Goal: Task Accomplishment & Management: Manage account settings

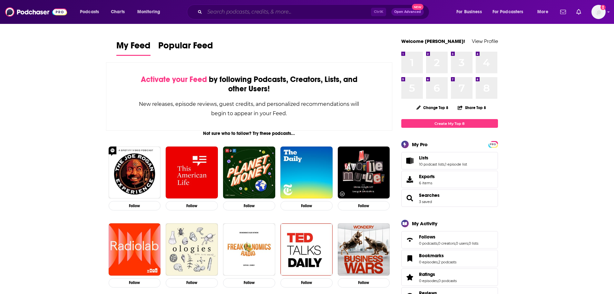
click at [319, 11] on input "Search podcasts, credits, & more..." at bounding box center [288, 12] width 166 height 10
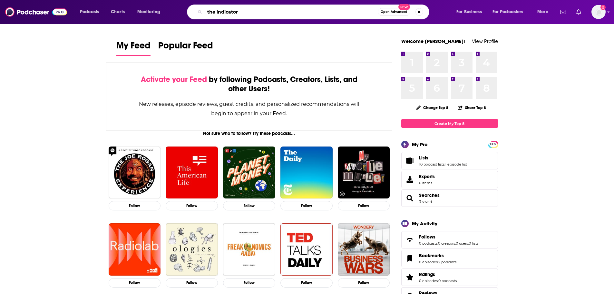
type input "the indicator"
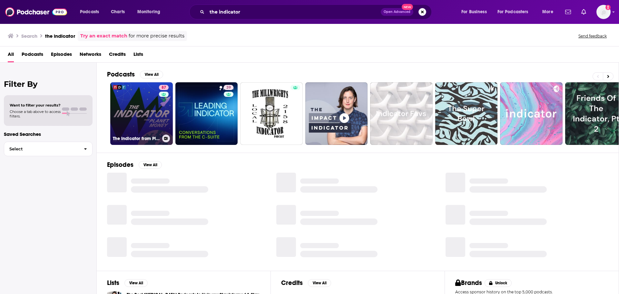
click at [133, 108] on link "87 The Indicator from Planet Money" at bounding box center [141, 113] width 63 height 63
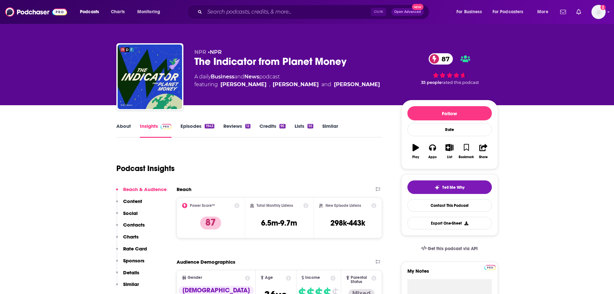
click at [134, 227] on button "Contacts" at bounding box center [130, 227] width 29 height 12
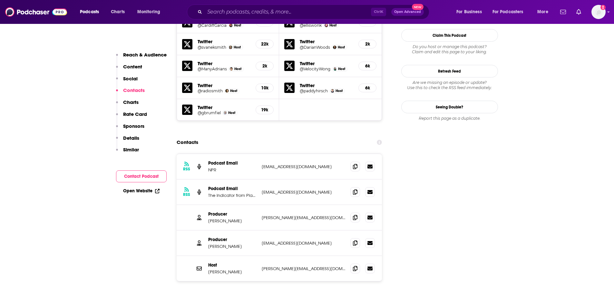
scroll to position [654, 0]
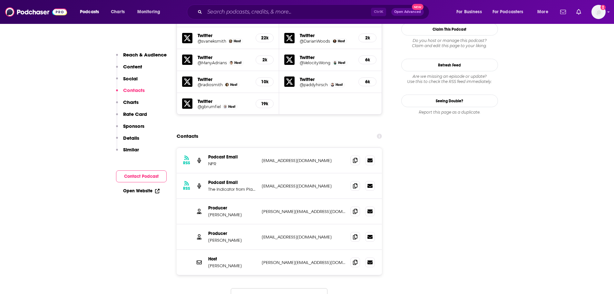
drag, startPoint x: 241, startPoint y: 199, endPoint x: 207, endPoint y: 200, distance: 34.2
click at [207, 224] on div "Producer [PERSON_NAME] [PERSON_NAME][EMAIL_ADDRESS][DOMAIN_NAME] [EMAIL_ADDRESS…" at bounding box center [280, 236] width 206 height 25
copy p "[PERSON_NAME]"
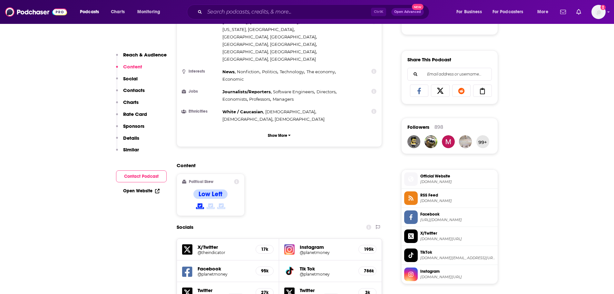
scroll to position [364, 0]
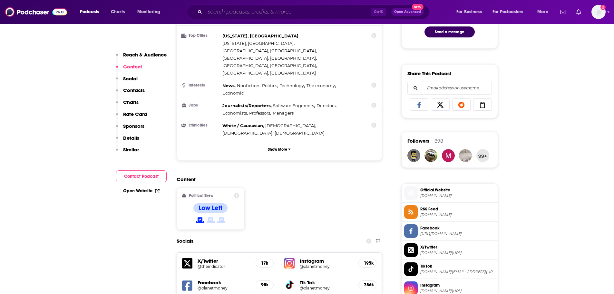
drag, startPoint x: 209, startPoint y: 12, endPoint x: 210, endPoint y: 5, distance: 7.4
click at [210, 12] on input "Search podcasts, credits, & more..." at bounding box center [288, 12] width 166 height 10
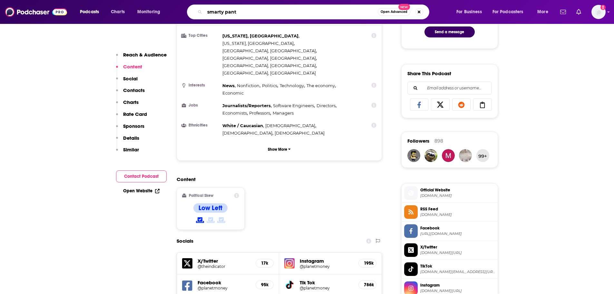
type input "smarty pants"
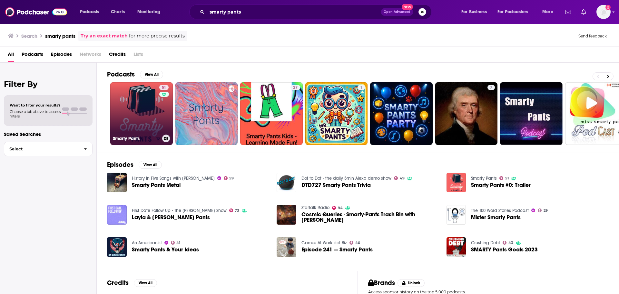
click at [141, 107] on link "51 Smarty Pants" at bounding box center [141, 113] width 63 height 63
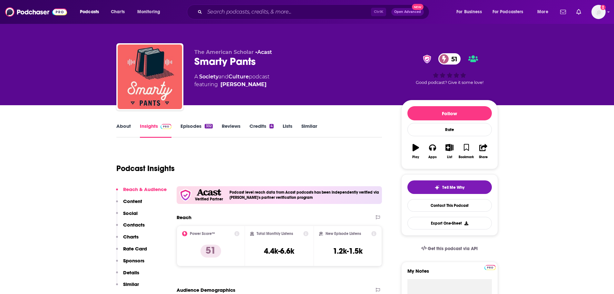
click at [186, 125] on link "Episodes 332" at bounding box center [197, 130] width 32 height 15
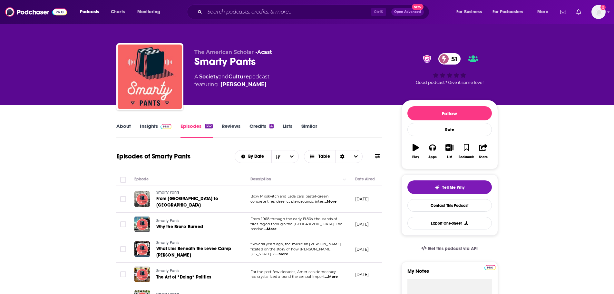
scroll to position [32, 0]
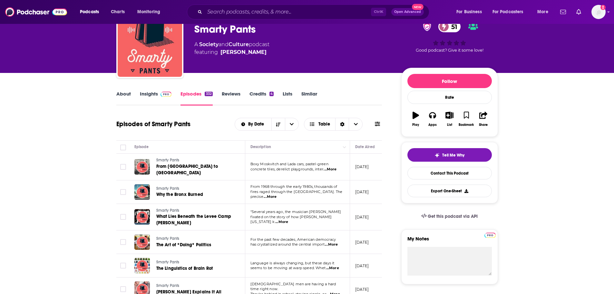
click at [130, 93] on link "About" at bounding box center [123, 98] width 15 height 15
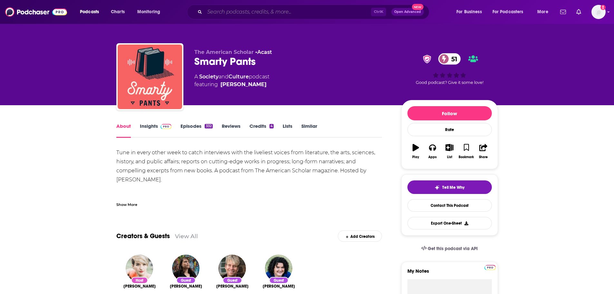
click at [284, 16] on input "Search podcasts, credits, & more..." at bounding box center [288, 12] width 166 height 10
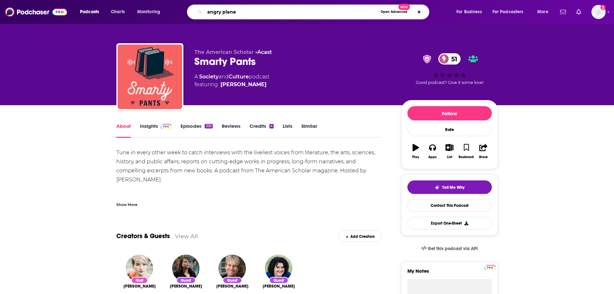
type input "angry planet"
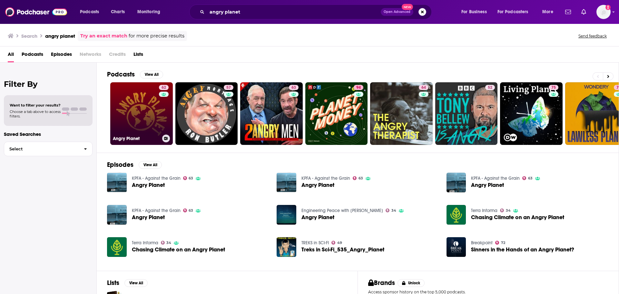
click at [135, 103] on link "62 Angry Planet" at bounding box center [141, 113] width 63 height 63
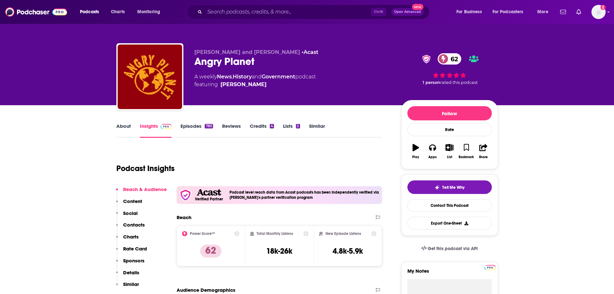
click at [129, 125] on link "About" at bounding box center [123, 130] width 15 height 15
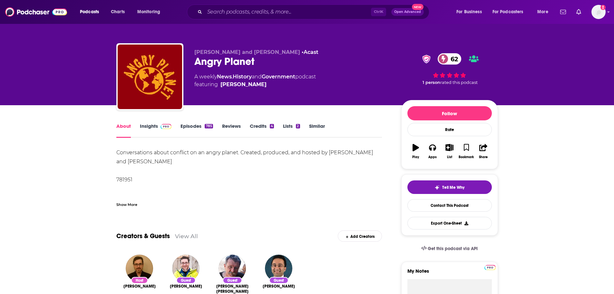
click at [152, 124] on link "Insights" at bounding box center [156, 130] width 32 height 15
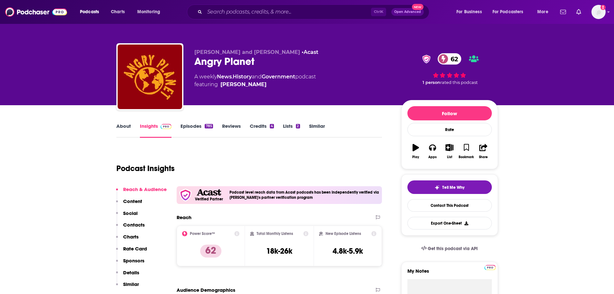
click at [189, 124] on link "Episodes 785" at bounding box center [197, 130] width 32 height 15
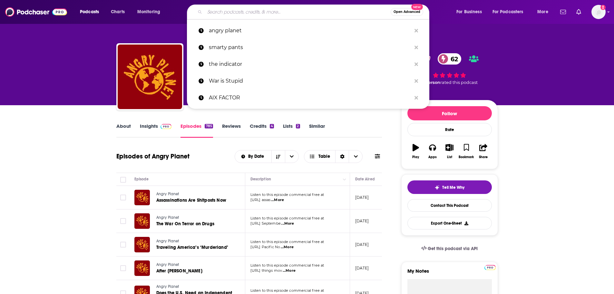
click at [281, 14] on input "Search podcasts, credits, & more..." at bounding box center [298, 12] width 186 height 10
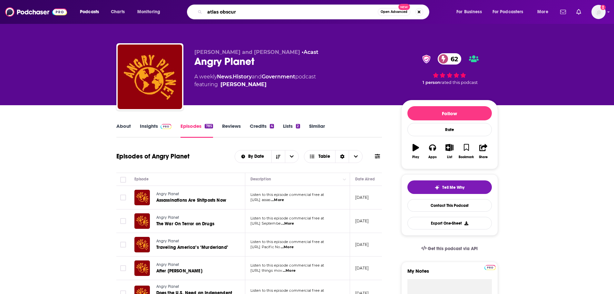
type input "atlas obscura"
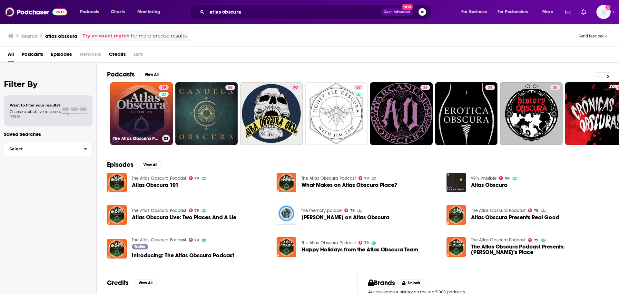
click at [143, 118] on link "79 The Atlas Obscura Podcast" at bounding box center [141, 113] width 63 height 63
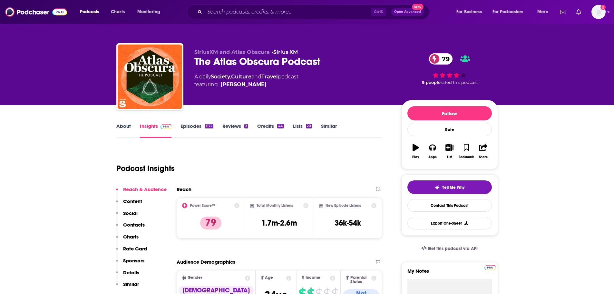
click at [122, 127] on link "About" at bounding box center [123, 130] width 15 height 15
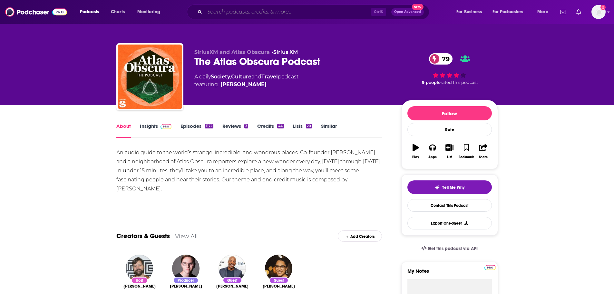
click at [263, 8] on input "Search podcasts, credits, & more..." at bounding box center [288, 12] width 166 height 10
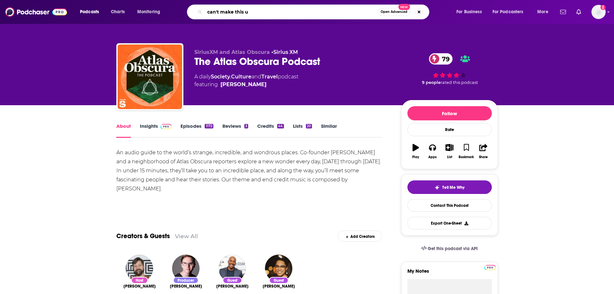
type input "can't make this up"
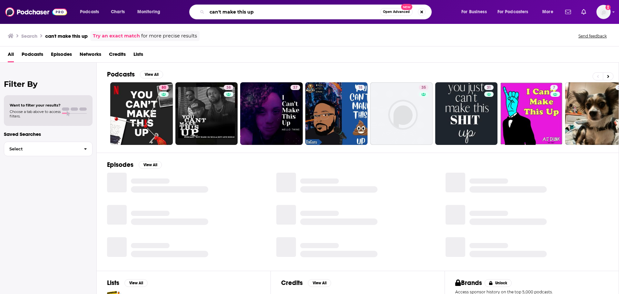
drag, startPoint x: 264, startPoint y: 12, endPoint x: 200, endPoint y: 10, distance: 63.8
click at [200, 10] on div "can't make this up Open Advanced New" at bounding box center [310, 12] width 242 height 15
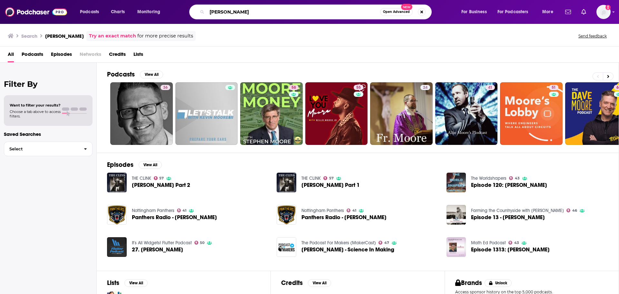
drag, startPoint x: 245, startPoint y: 9, endPoint x: 196, endPoint y: 12, distance: 49.7
click at [196, 12] on div "[PERSON_NAME] Open Advanced New" at bounding box center [310, 12] width 242 height 15
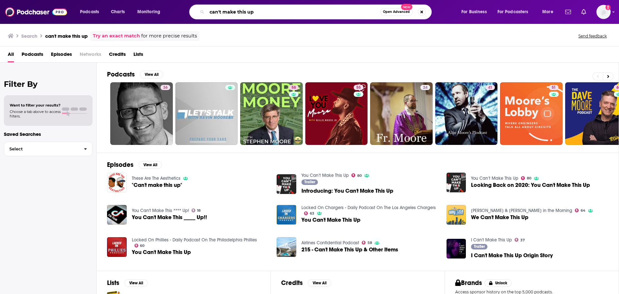
click at [277, 13] on input "can't make this up" at bounding box center [293, 12] width 173 height 10
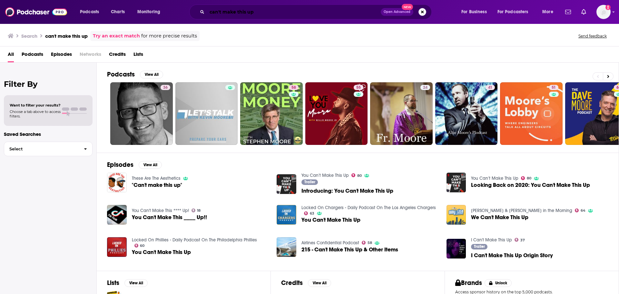
click at [282, 12] on input "can't make this up" at bounding box center [294, 12] width 174 height 10
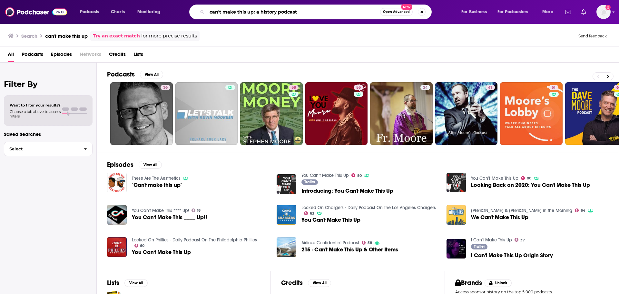
type input "can't make this up: a history podcast"
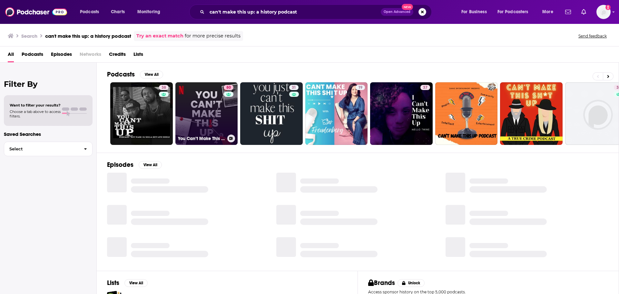
click at [211, 101] on link "80 You Can’t Make This Up" at bounding box center [206, 113] width 63 height 63
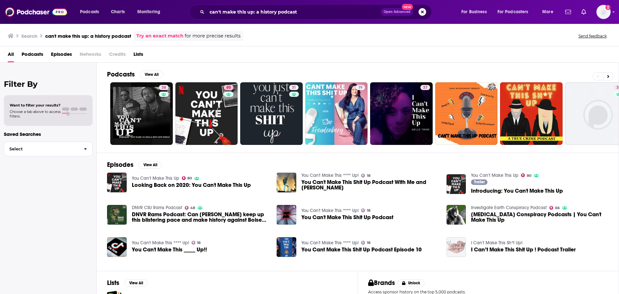
click at [423, 9] on button "Search podcasts, credits, & more..." at bounding box center [422, 12] width 8 height 8
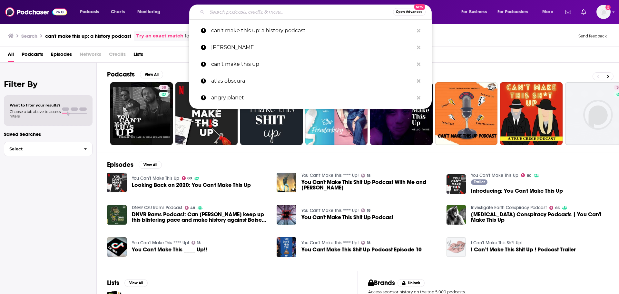
type input "m"
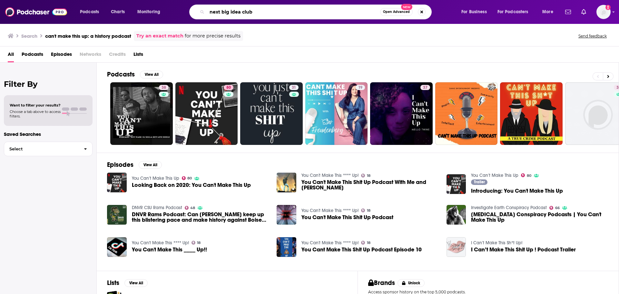
type input "next big idea club"
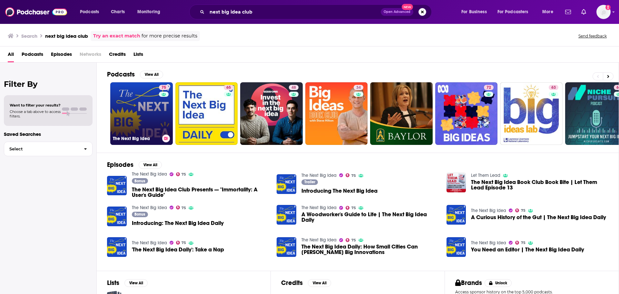
click at [148, 110] on link "75 The Next Big Idea" at bounding box center [141, 113] width 63 height 63
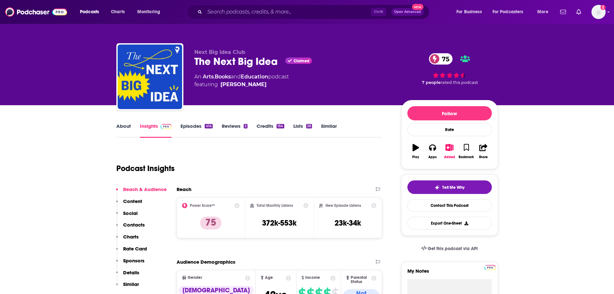
click at [123, 124] on link "About" at bounding box center [123, 130] width 15 height 15
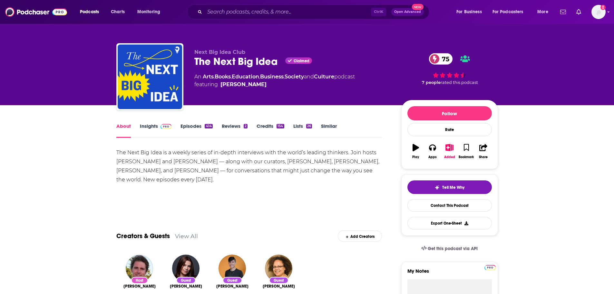
click at [192, 127] on link "Episodes 414" at bounding box center [197, 130] width 32 height 15
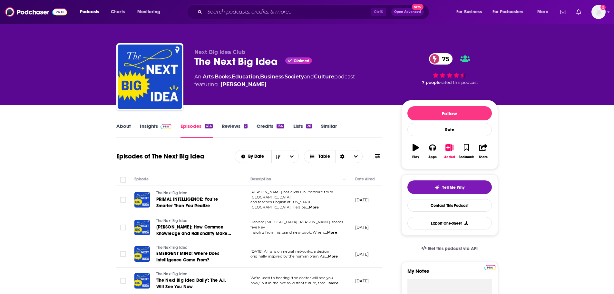
click at [305, 6] on div "Ctrl K Open Advanced New" at bounding box center [308, 12] width 242 height 15
click at [305, 9] on input "Search podcasts, credits, & more..." at bounding box center [288, 12] width 166 height 10
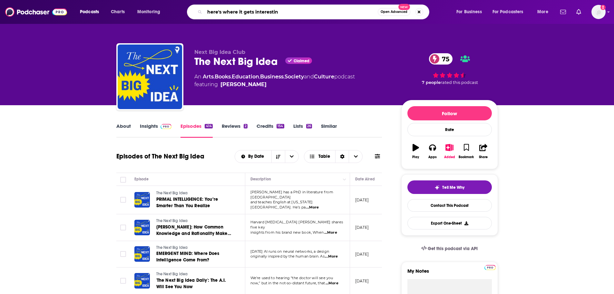
type input "here's where it gets interesting"
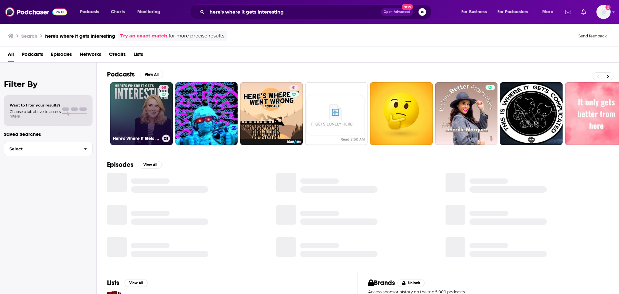
click at [120, 105] on link "68 Here's Where It Gets Interesting" at bounding box center [141, 113] width 63 height 63
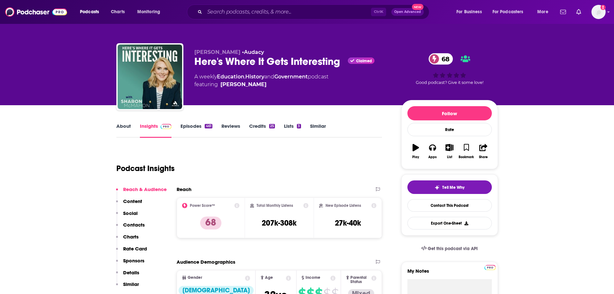
click at [129, 124] on link "About" at bounding box center [123, 130] width 15 height 15
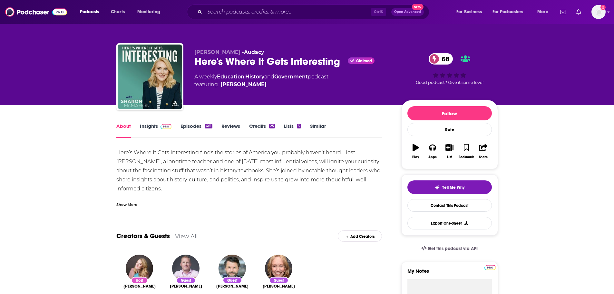
click at [194, 124] on link "Episodes 461" at bounding box center [197, 130] width 32 height 15
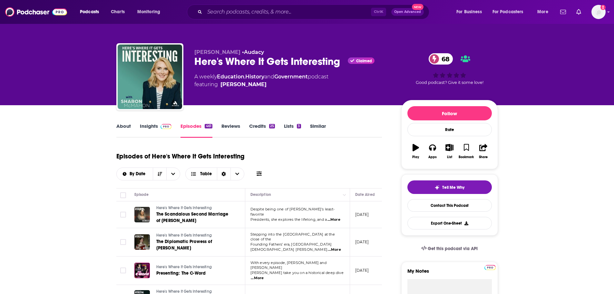
click at [119, 124] on link "About" at bounding box center [123, 130] width 15 height 15
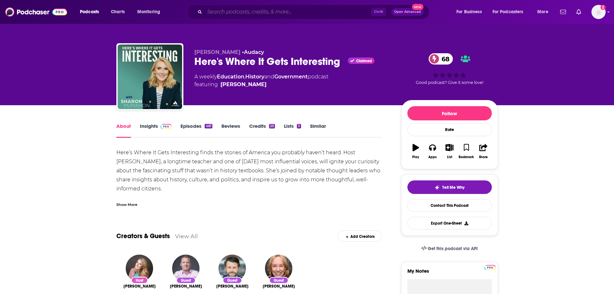
drag, startPoint x: 356, startPoint y: 9, endPoint x: 357, endPoint y: 0, distance: 9.1
click at [356, 9] on input "Search podcasts, credits, & more..." at bounding box center [288, 12] width 166 height 10
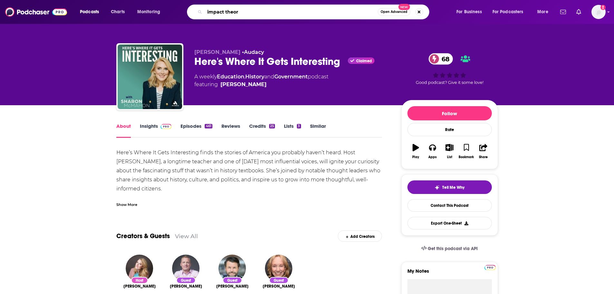
type input "impact theory"
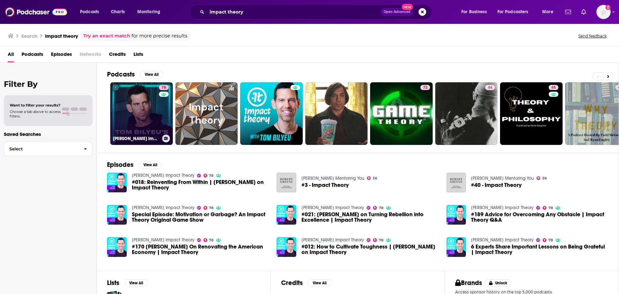
click at [152, 101] on link "78 [PERSON_NAME] Impact Theory" at bounding box center [141, 113] width 63 height 63
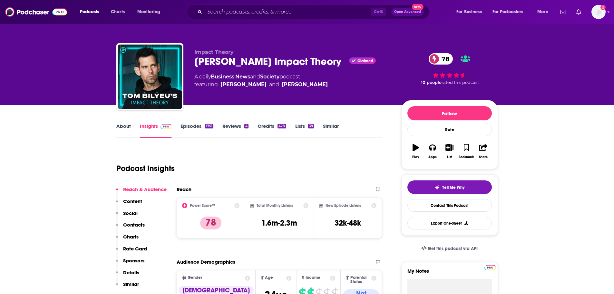
click at [121, 130] on link "About" at bounding box center [123, 130] width 15 height 15
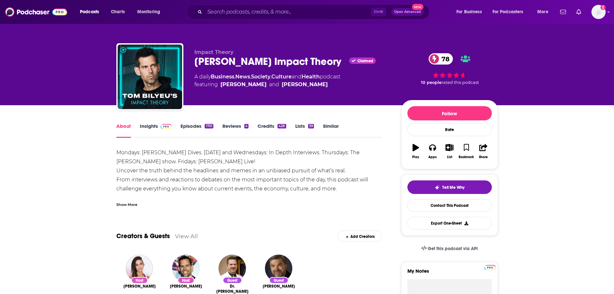
click at [198, 124] on link "Episodes 1751" at bounding box center [197, 130] width 33 height 15
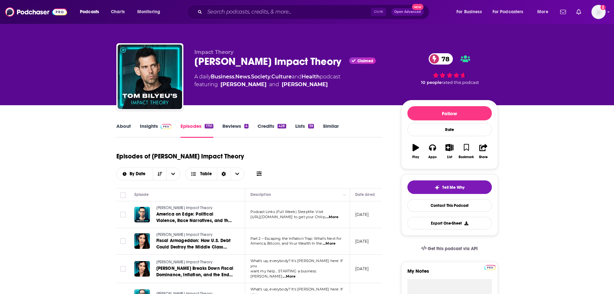
scroll to position [32, 0]
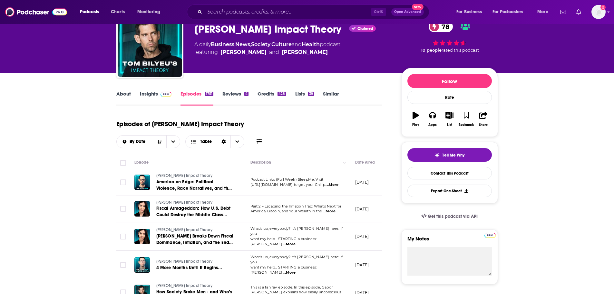
click at [151, 91] on link "Insights" at bounding box center [156, 98] width 32 height 15
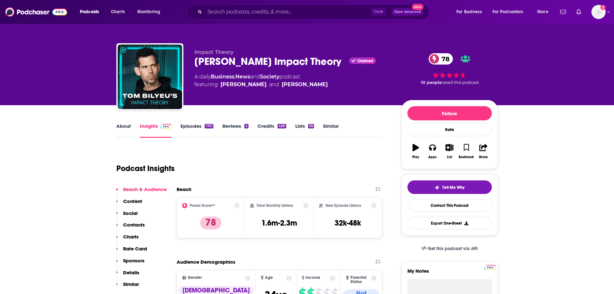
click at [197, 126] on link "Episodes 1751" at bounding box center [197, 130] width 33 height 15
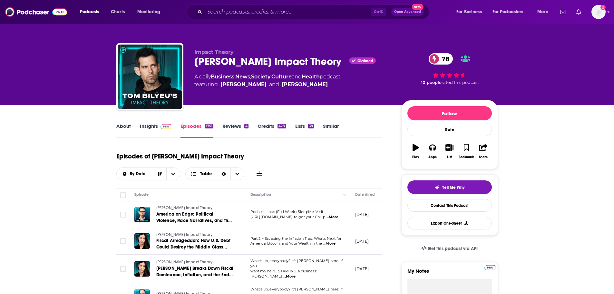
click at [120, 124] on link "About" at bounding box center [123, 130] width 15 height 15
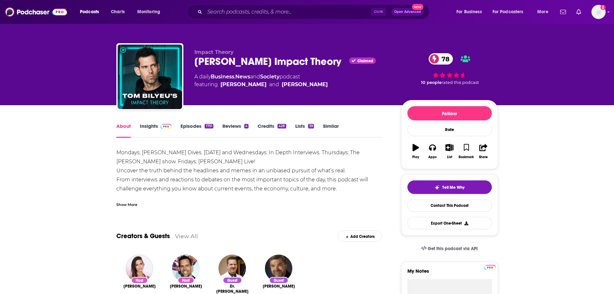
click at [139, 122] on div "About Insights Episodes 1751 Reviews 4 Credits 428 Lists 39 Similar" at bounding box center [249, 130] width 266 height 16
click at [141, 125] on link "Insights" at bounding box center [156, 130] width 32 height 15
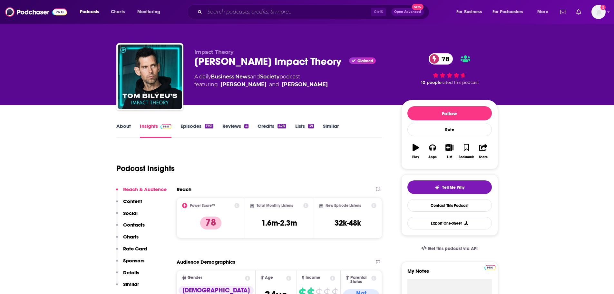
drag, startPoint x: 325, startPoint y: 10, endPoint x: 324, endPoint y: 2, distance: 8.4
click at [324, 8] on input "Search podcasts, credits, & more..." at bounding box center [288, 12] width 166 height 10
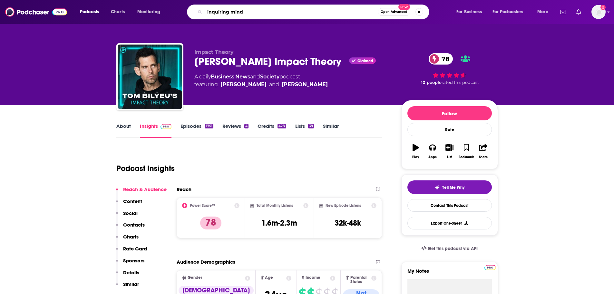
type input "inquiring minds"
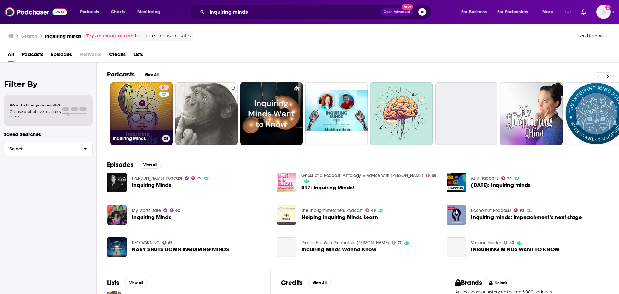
click at [151, 97] on link "61 Inquiring Minds" at bounding box center [141, 113] width 63 height 63
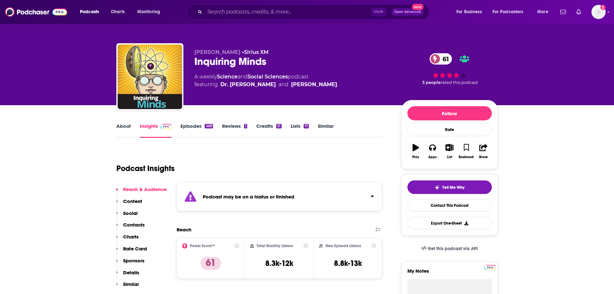
click at [197, 127] on link "Episodes 469" at bounding box center [197, 130] width 32 height 15
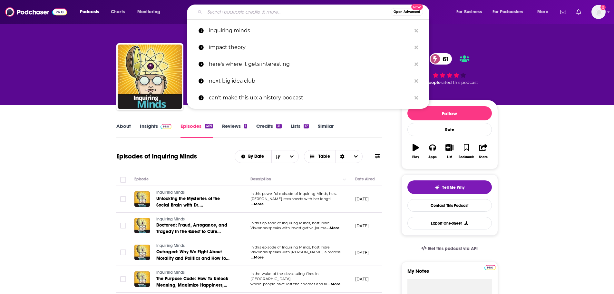
click at [344, 9] on input "Search podcasts, credits, & more..." at bounding box center [298, 12] width 186 height 10
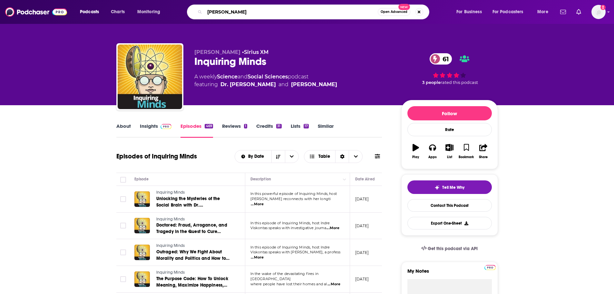
type input "[PERSON_NAME]"
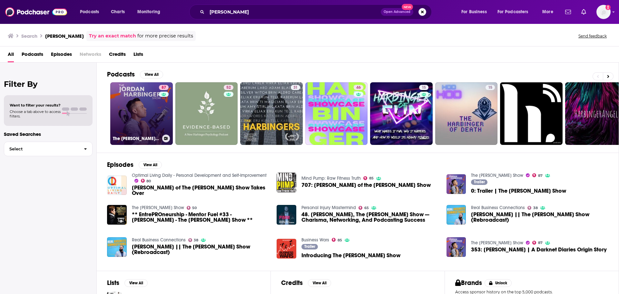
click at [135, 97] on link "87 The [PERSON_NAME] Show" at bounding box center [141, 113] width 63 height 63
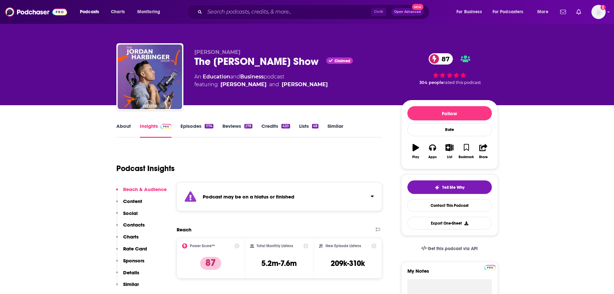
click at [196, 126] on link "Episodes 1174" at bounding box center [197, 130] width 33 height 15
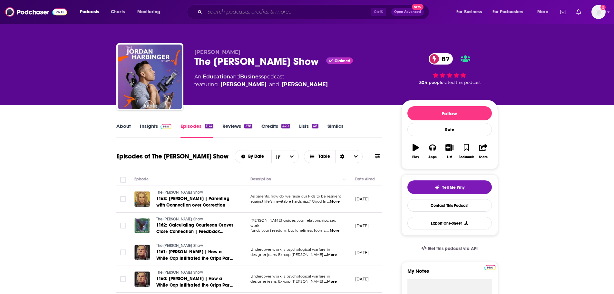
click at [347, 13] on input "Search podcasts, credits, & more..." at bounding box center [288, 12] width 166 height 10
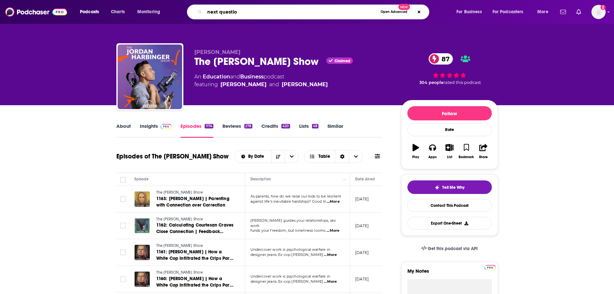
type input "next question"
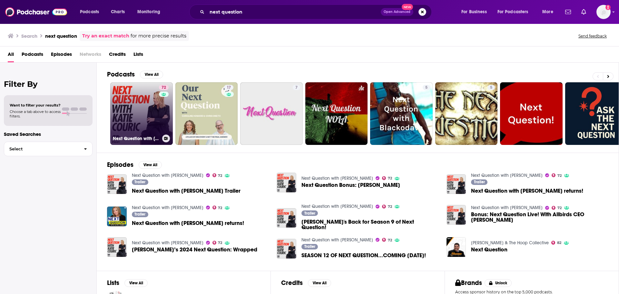
click at [127, 116] on link "72 Next Question with [PERSON_NAME]" at bounding box center [141, 113] width 63 height 63
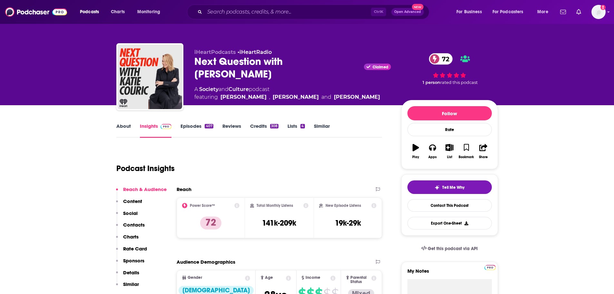
click at [198, 127] on link "Episodes 407" at bounding box center [197, 130] width 33 height 15
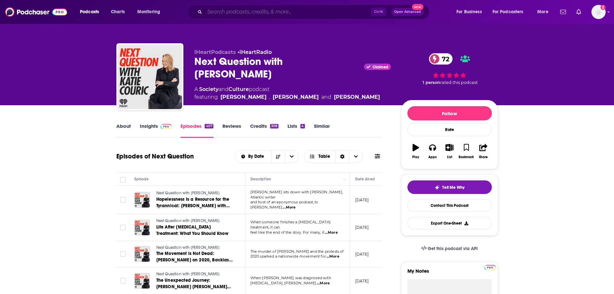
click at [358, 10] on input "Search podcasts, credits, & more..." at bounding box center [288, 12] width 166 height 10
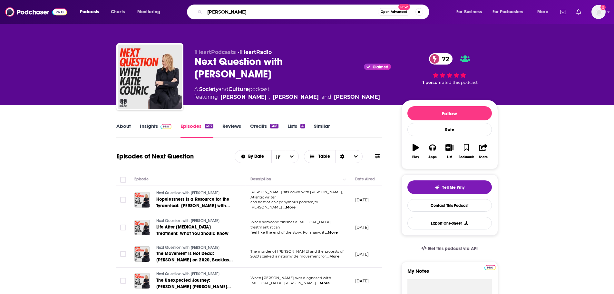
type input "[PERSON_NAME]"
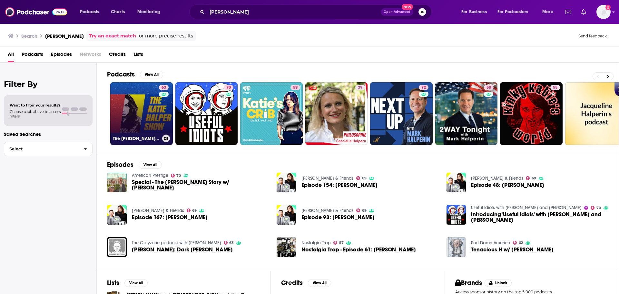
click at [141, 105] on link "63 The [PERSON_NAME] Show" at bounding box center [141, 113] width 63 height 63
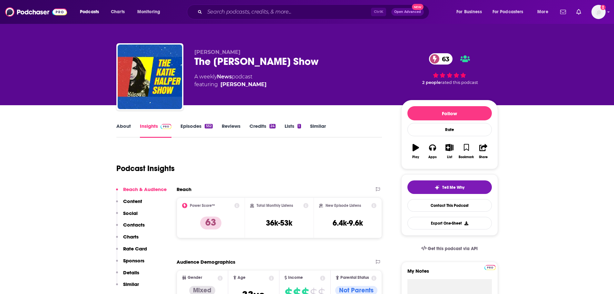
click at [199, 129] on link "Episodes 552" at bounding box center [197, 130] width 32 height 15
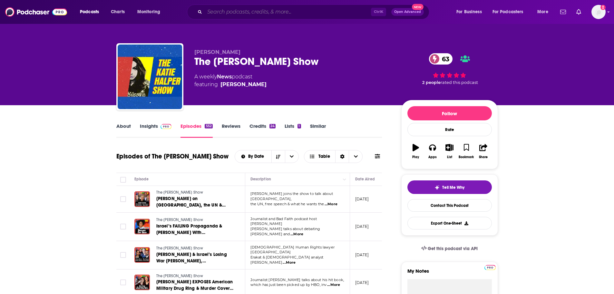
click at [355, 13] on input "Search podcasts, credits, & more..." at bounding box center [288, 12] width 166 height 10
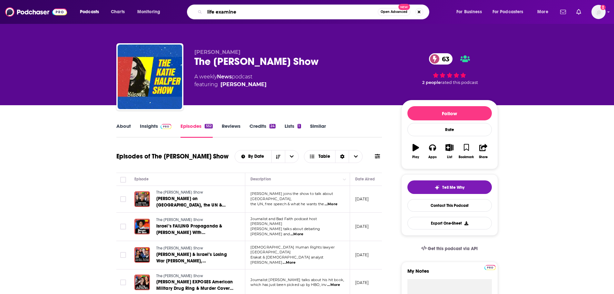
type input "life examined"
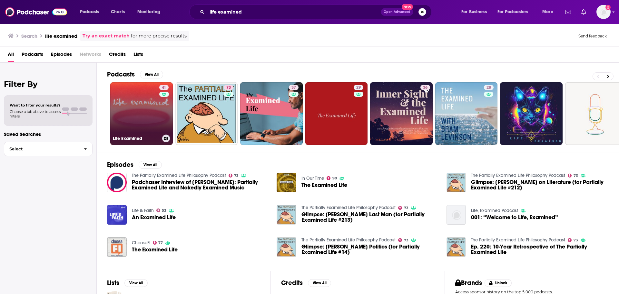
click at [143, 116] on link "41 Life Examined" at bounding box center [141, 113] width 63 height 63
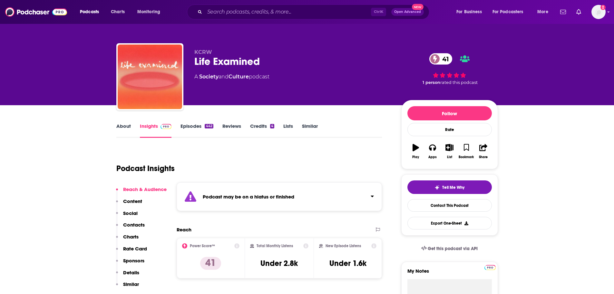
click at [125, 125] on link "About" at bounding box center [123, 130] width 15 height 15
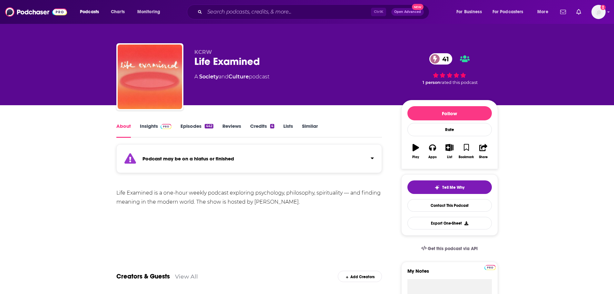
click at [201, 124] on link "Episodes 442" at bounding box center [197, 130] width 33 height 15
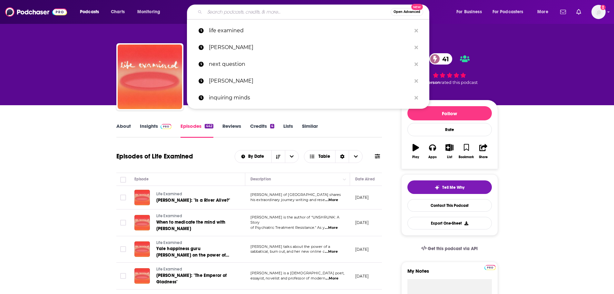
click at [314, 11] on input "Search podcasts, credits, & more..." at bounding box center [298, 12] width 186 height 10
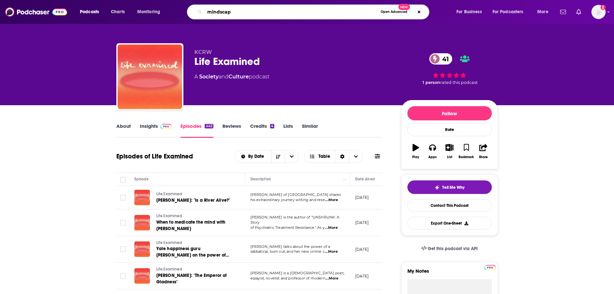
type input "mindscape"
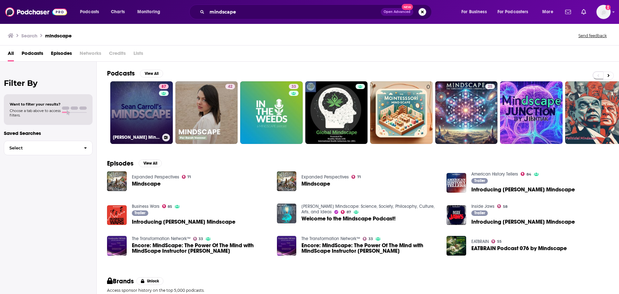
click at [137, 104] on link "87 Sean Carroll's Mindscape: Science, Society, Philosophy, Culture, Arts, and I…" at bounding box center [141, 112] width 63 height 63
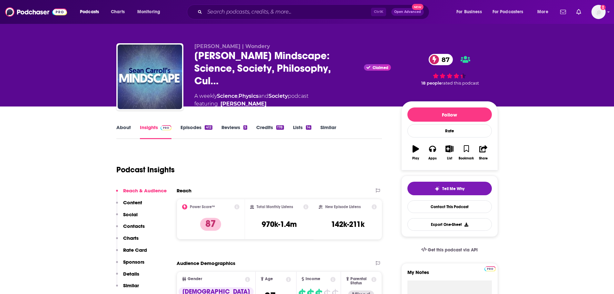
click at [121, 125] on link "About" at bounding box center [123, 131] width 15 height 15
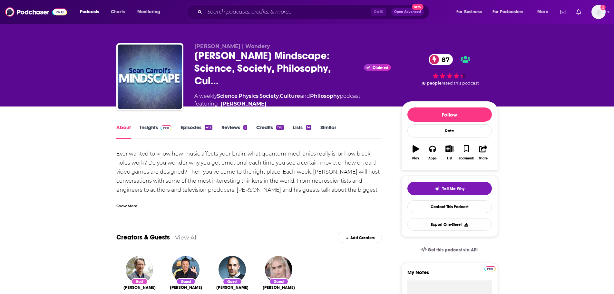
click at [151, 124] on link "Insights" at bounding box center [156, 131] width 32 height 15
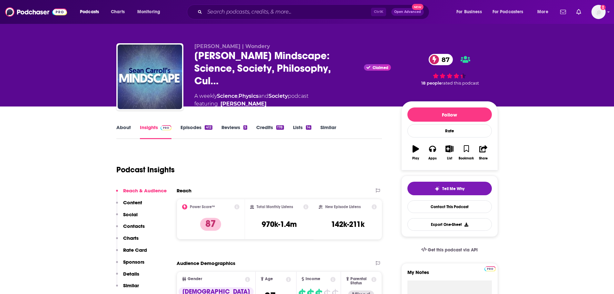
click at [138, 224] on p "Contacts" at bounding box center [134, 226] width 22 height 6
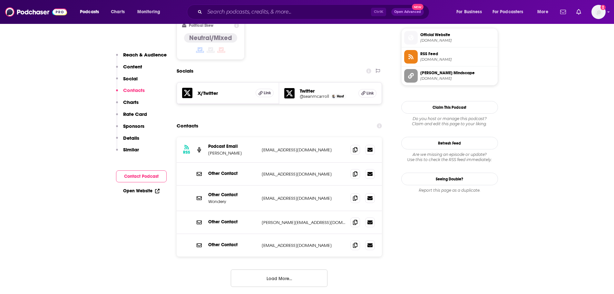
scroll to position [523, 0]
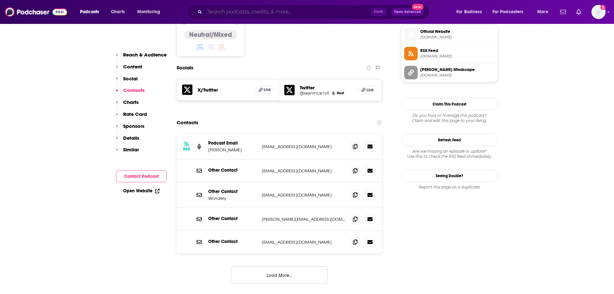
click at [301, 7] on input "Search podcasts, credits, & more..." at bounding box center [288, 12] width 166 height 10
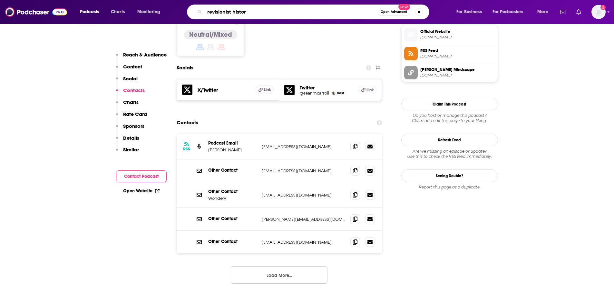
type input "revisionist history"
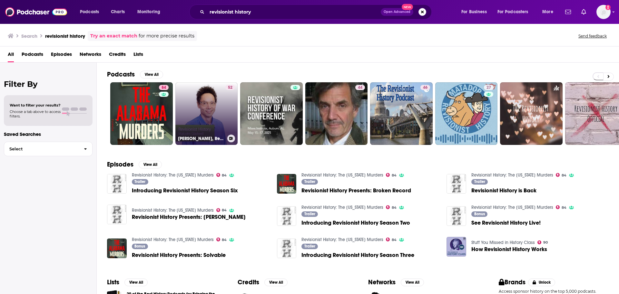
click at [204, 98] on link "52 Malcolm Gladwell, Revisionist History: Special Event" at bounding box center [206, 113] width 63 height 63
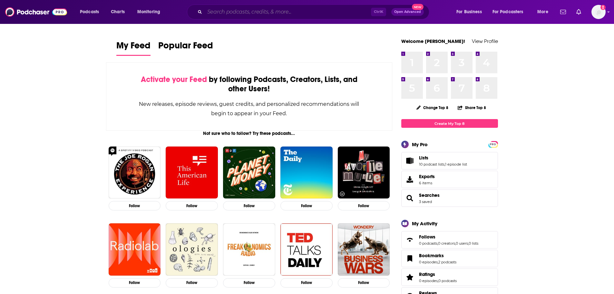
click at [348, 11] on input "Search podcasts, credits, & more..." at bounding box center [288, 12] width 166 height 10
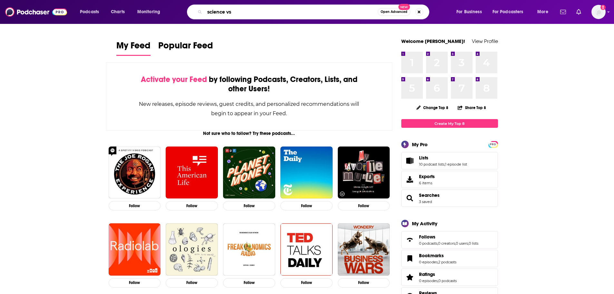
type input "science vs"
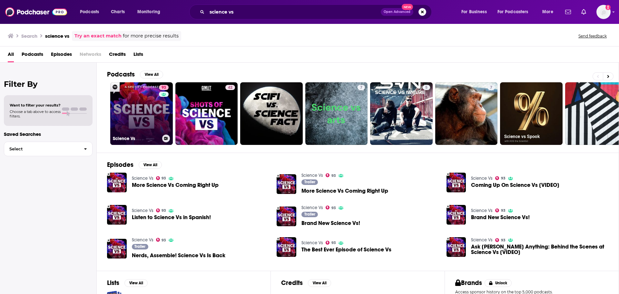
click at [134, 105] on link "93 Science Vs" at bounding box center [141, 113] width 63 height 63
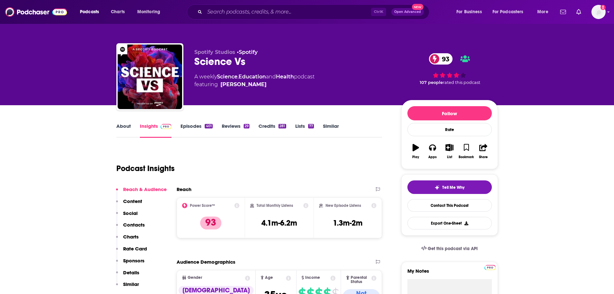
click at [133, 226] on p "Contacts" at bounding box center [134, 224] width 22 height 6
click at [450, 145] on icon "button" at bounding box center [449, 147] width 8 height 7
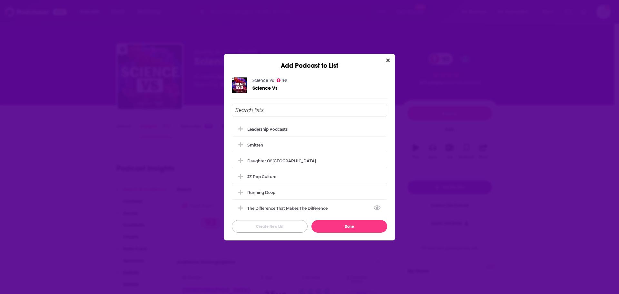
click at [290, 230] on button "Create New List" at bounding box center [270, 226] width 76 height 13
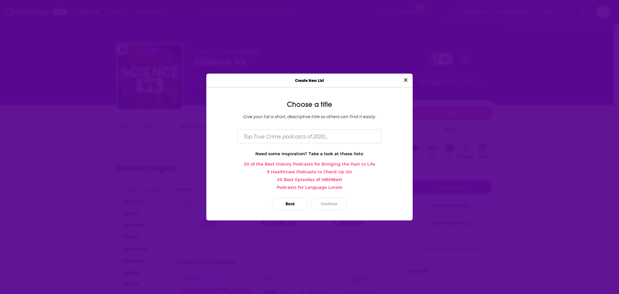
click at [308, 146] on div "Choose a title Give your list a short, descriptive title so others can find it …" at bounding box center [309, 157] width 206 height 128
click at [308, 139] on input "Dialog" at bounding box center [309, 136] width 144 height 14
type input "I Told You So!"
click at [329, 200] on button "Continue" at bounding box center [329, 203] width 36 height 13
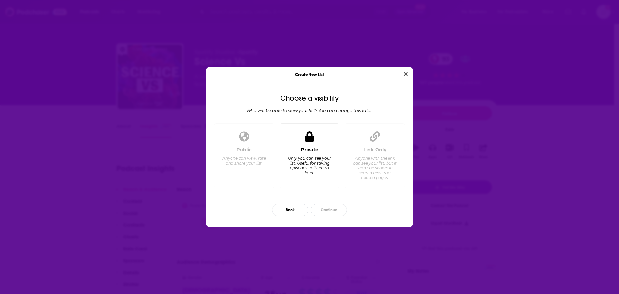
click at [334, 155] on div "Private Only you can see your list. Useful for saving episodes to listen to lat…" at bounding box center [309, 165] width 49 height 36
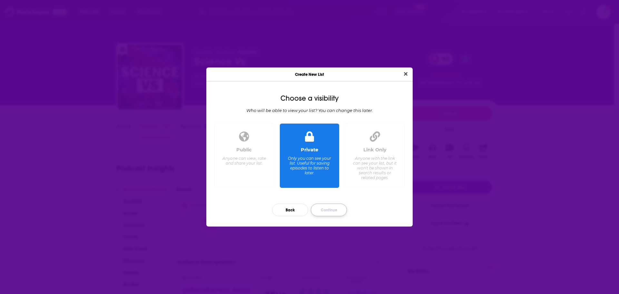
click at [332, 210] on button "Continue" at bounding box center [329, 209] width 36 height 13
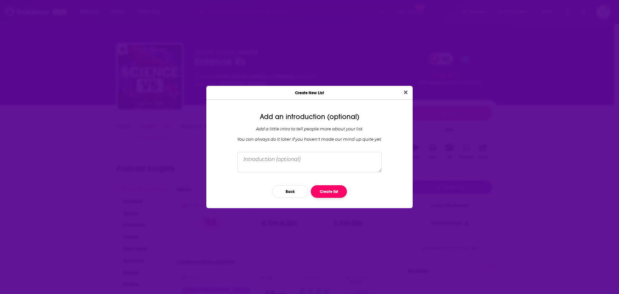
click at [330, 191] on button "Create list" at bounding box center [329, 191] width 36 height 13
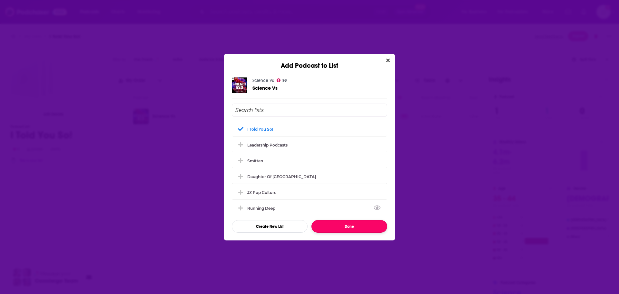
click at [352, 224] on button "Done" at bounding box center [349, 226] width 76 height 13
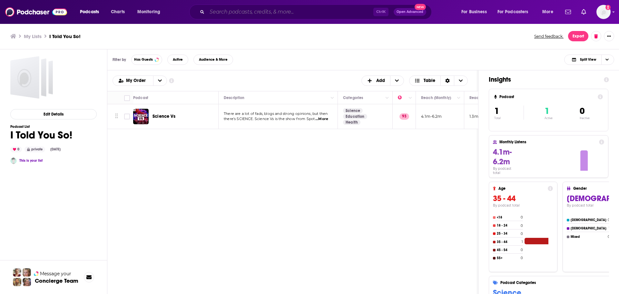
drag, startPoint x: 333, startPoint y: 15, endPoint x: 336, endPoint y: 5, distance: 9.8
click at [332, 15] on input "Search podcasts, credits, & more..." at bounding box center [290, 12] width 166 height 10
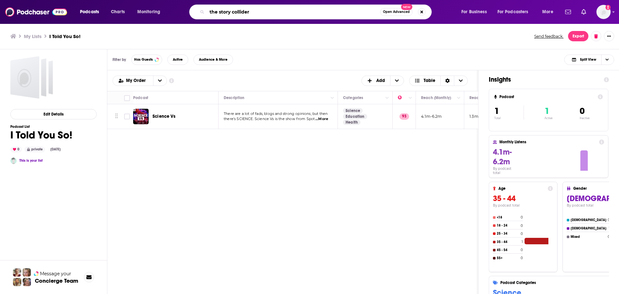
type input "the story collider"
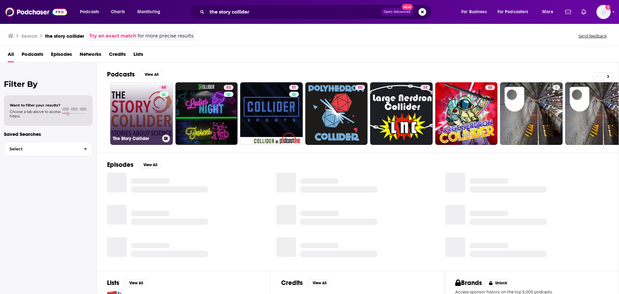
click at [131, 106] on link "68 The Story Collider" at bounding box center [141, 113] width 63 height 63
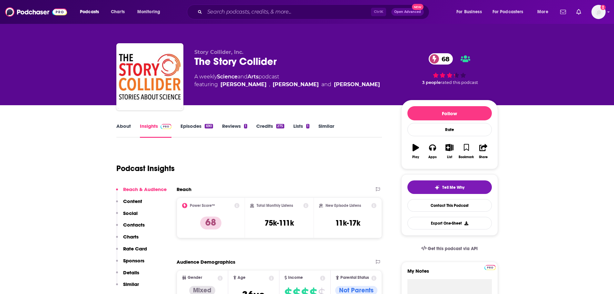
click at [119, 127] on link "About" at bounding box center [123, 130] width 15 height 15
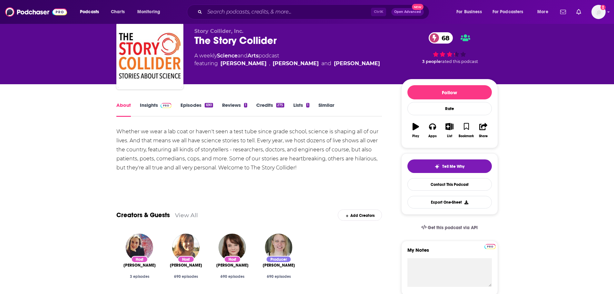
scroll to position [32, 0]
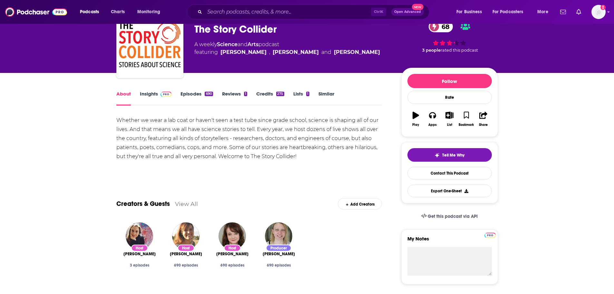
click at [192, 94] on link "Episodes 690" at bounding box center [197, 98] width 32 height 15
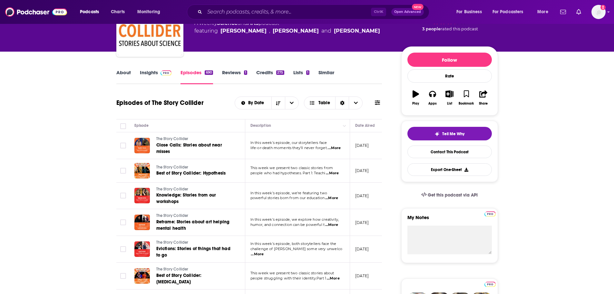
scroll to position [64, 0]
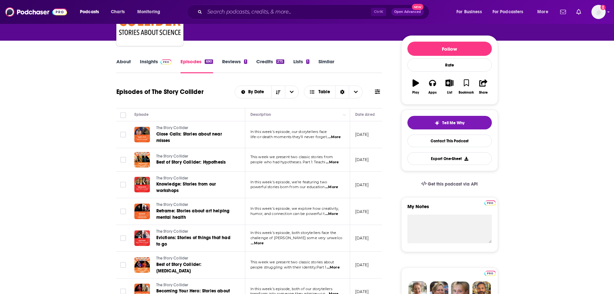
click at [335, 138] on span "...More" at bounding box center [334, 136] width 13 height 5
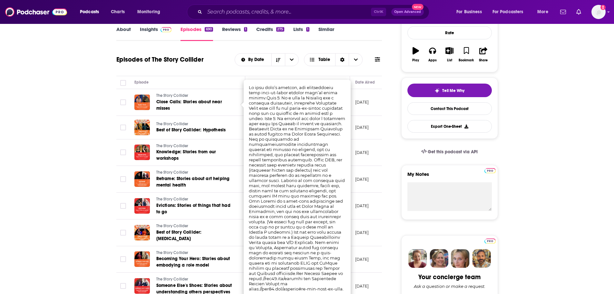
scroll to position [129, 0]
